Goal: Find specific page/section

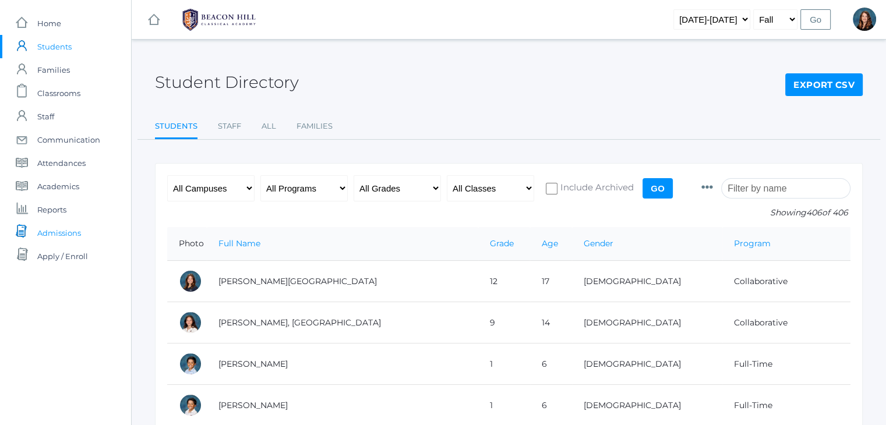
click at [55, 233] on span "Admissions" at bounding box center [59, 232] width 44 height 23
click at [770, 189] on input "search" at bounding box center [785, 188] width 129 height 20
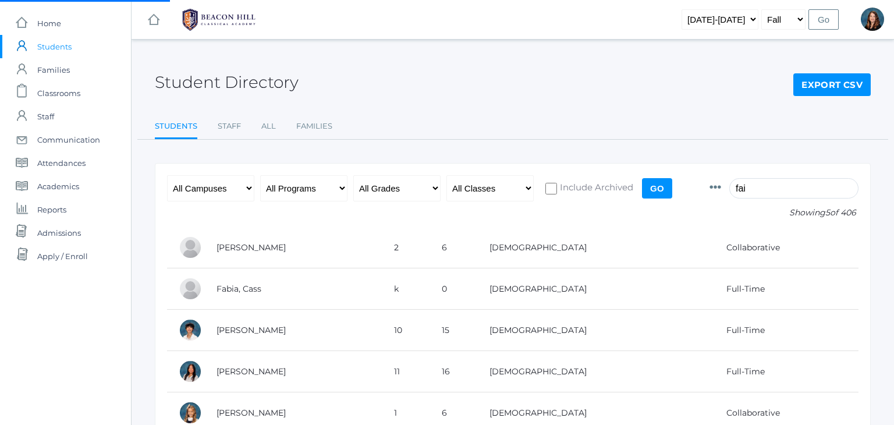
type input "fair"
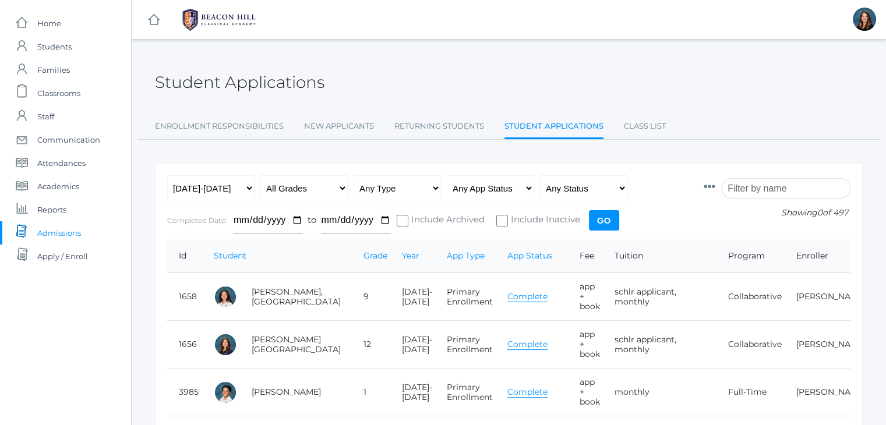
click at [771, 186] on input "search" at bounding box center [785, 188] width 129 height 20
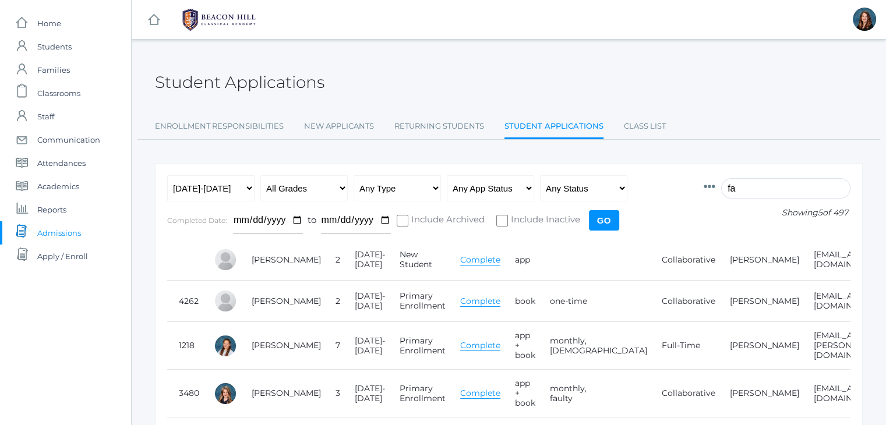
type input "f"
